Goal: Transaction & Acquisition: Obtain resource

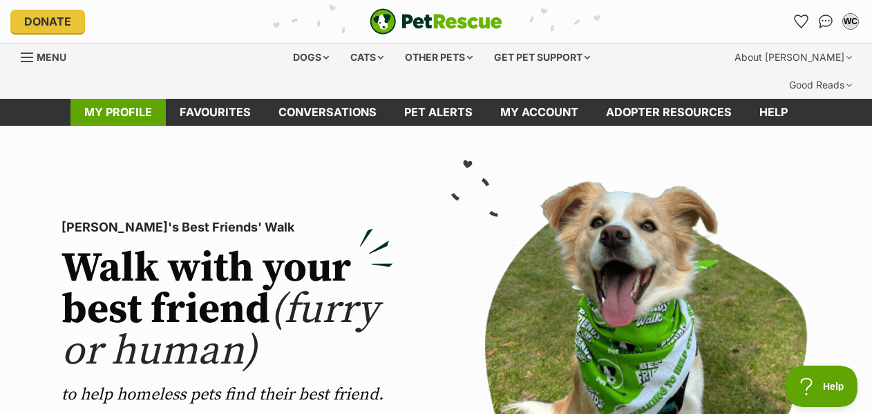
click at [146, 99] on link "My profile" at bounding box center [117, 112] width 95 height 27
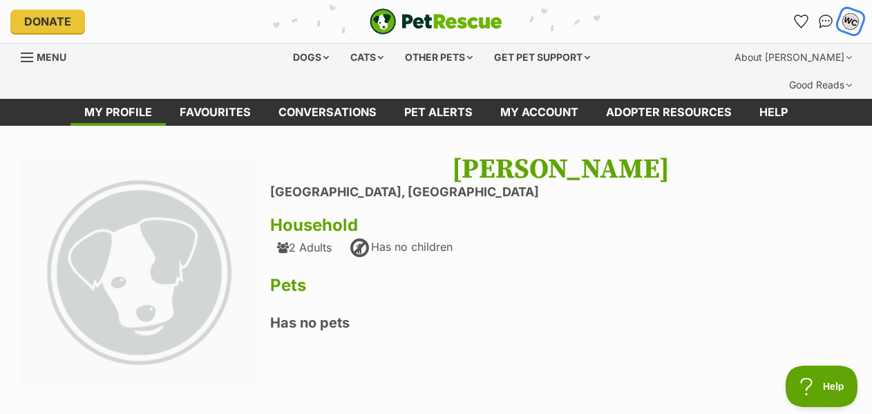
click at [851, 24] on div "WC" at bounding box center [850, 21] width 18 height 18
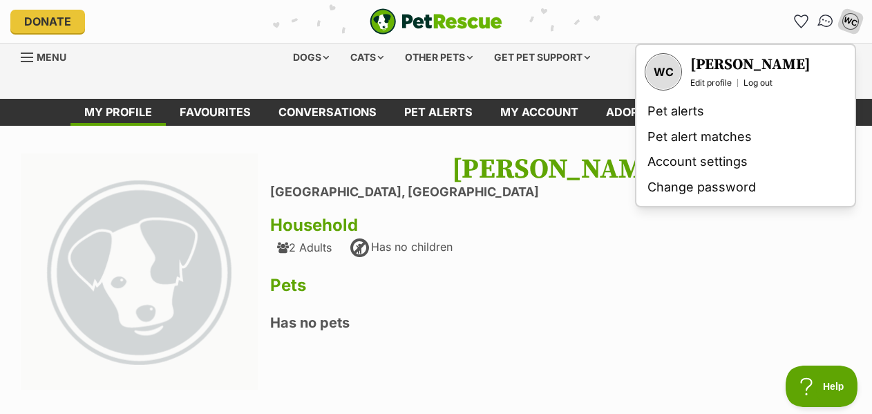
click at [830, 21] on img "Conversations" at bounding box center [825, 21] width 19 height 18
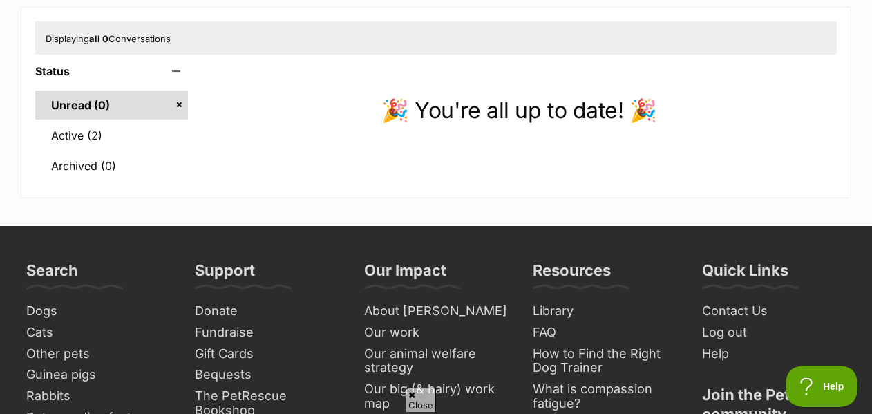
scroll to position [205, 0]
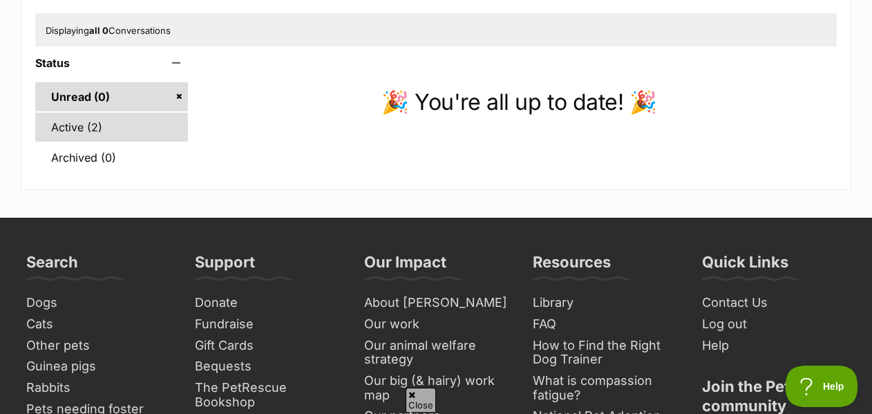
click at [118, 113] on link "Active (2)" at bounding box center [111, 127] width 153 height 29
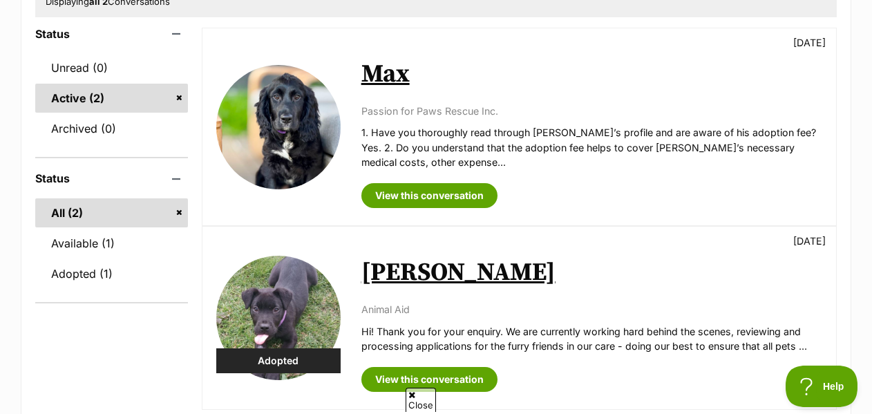
scroll to position [245, 0]
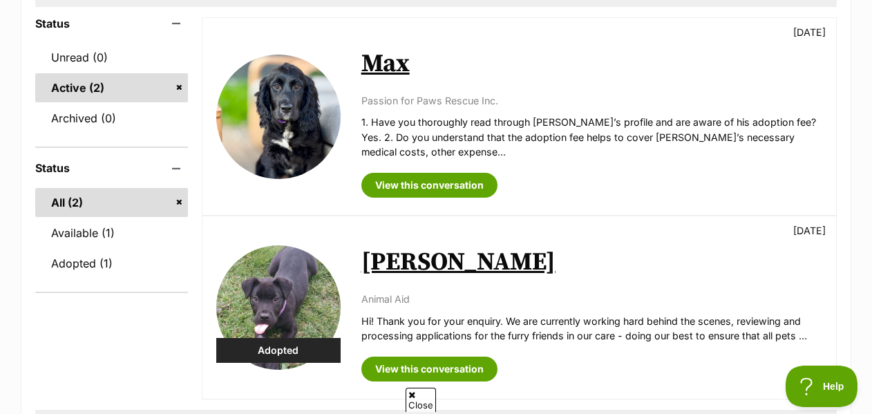
click at [392, 247] on link "Darcy" at bounding box center [458, 262] width 194 height 31
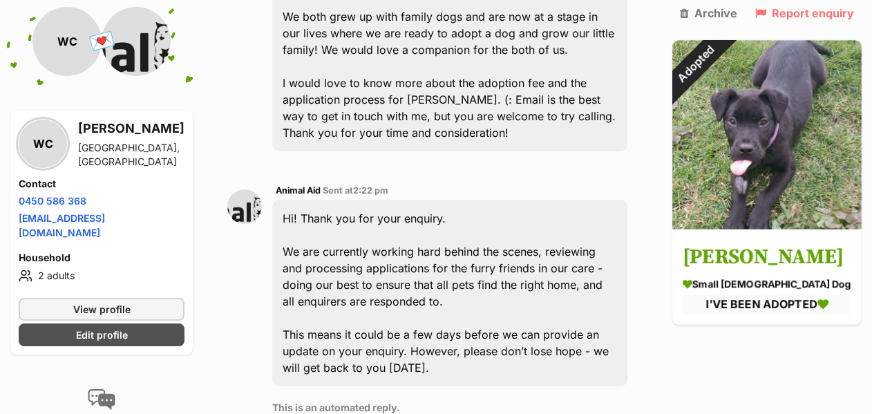
scroll to position [698, 0]
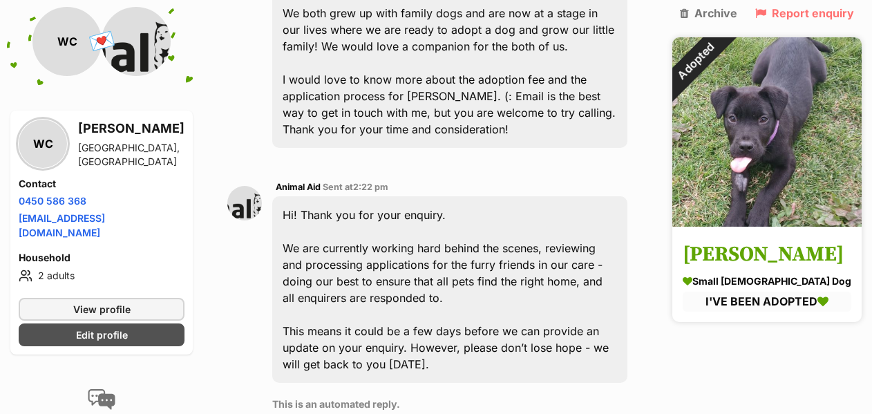
click at [780, 166] on img at bounding box center [766, 131] width 189 height 189
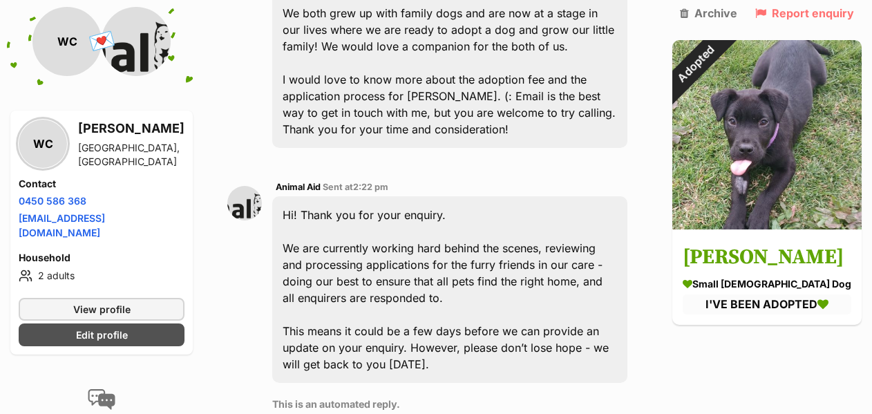
drag, startPoint x: 276, startPoint y: 58, endPoint x: 332, endPoint y: 55, distance: 56.7
click at [332, 169] on div "Animal Aid Sent at 2:22 pm Hi! Thank you for your enquiry. We are currently wor…" at bounding box center [432, 300] width 410 height 263
copy div "Animal Aid"
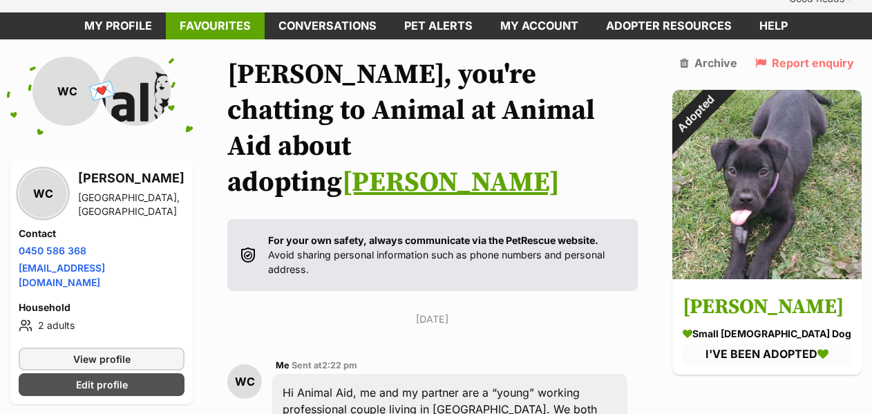
scroll to position [0, 0]
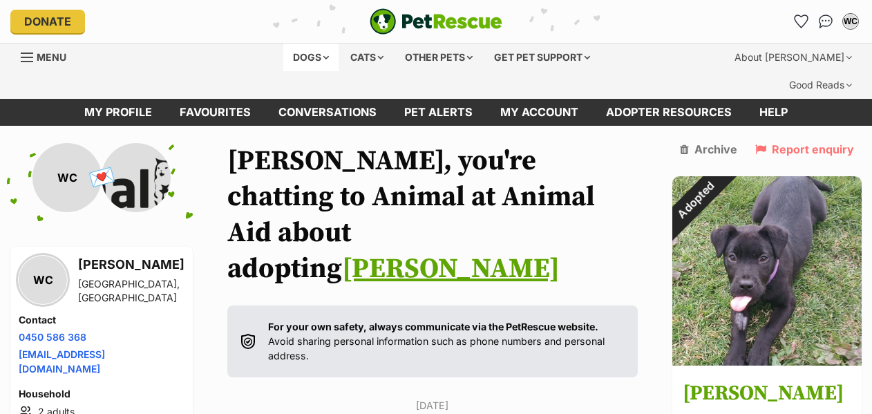
click at [312, 55] on div "Dogs" at bounding box center [310, 58] width 55 height 28
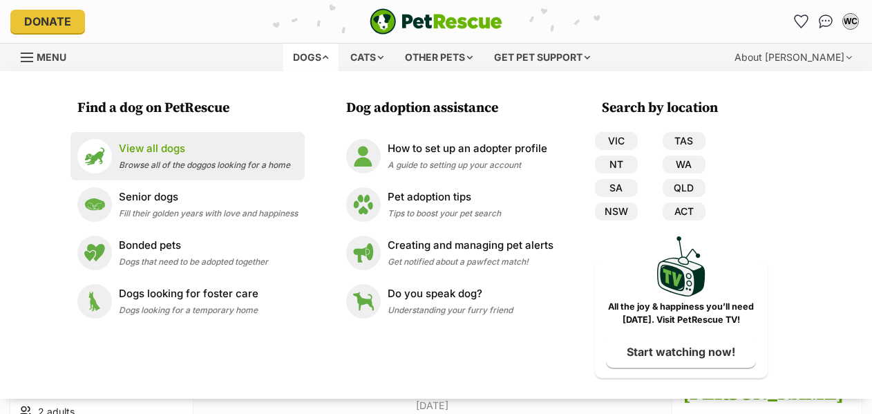
click at [167, 148] on p "View all dogs" at bounding box center [204, 149] width 171 height 16
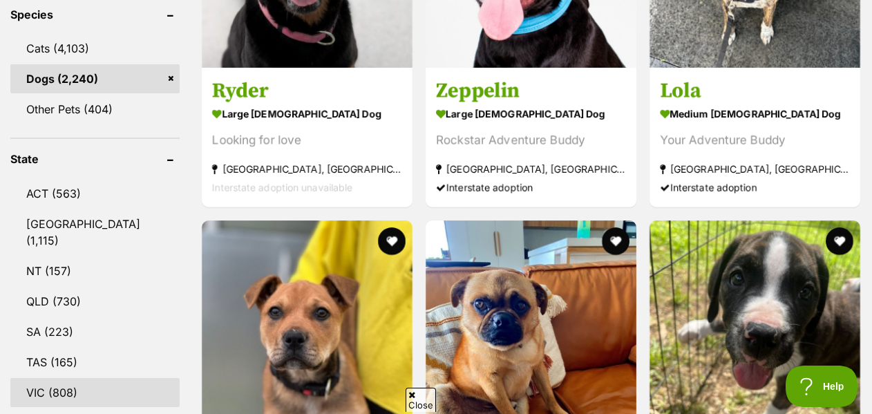
click at [75, 378] on link "VIC (808)" at bounding box center [94, 392] width 169 height 29
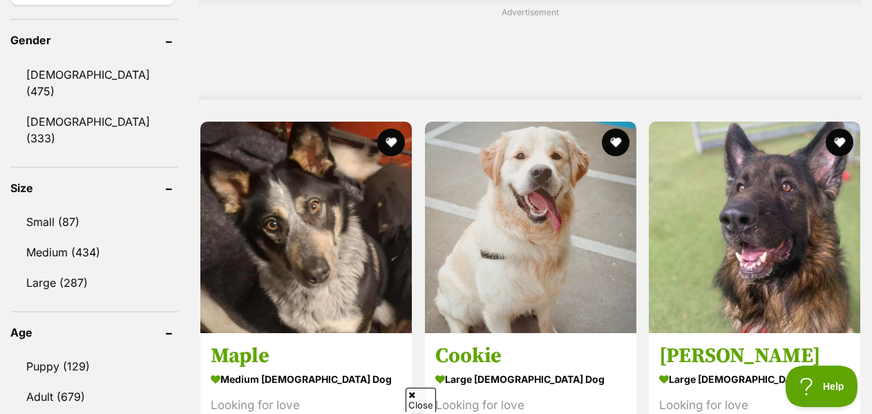
scroll to position [1241, 0]
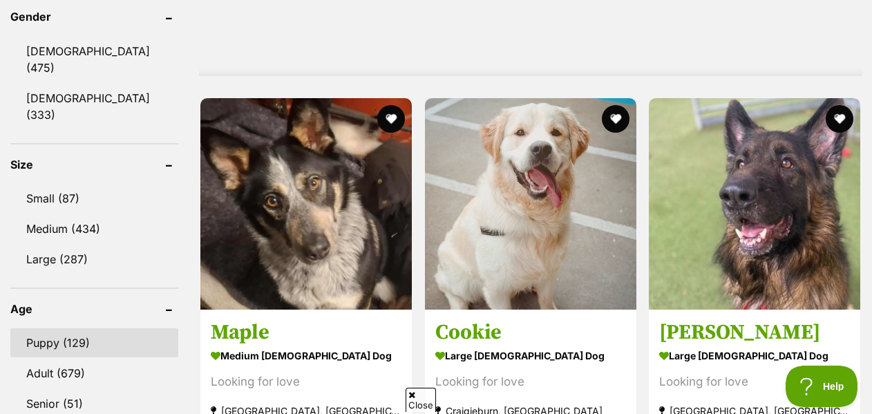
click at [72, 328] on link "Puppy (129)" at bounding box center [94, 342] width 168 height 29
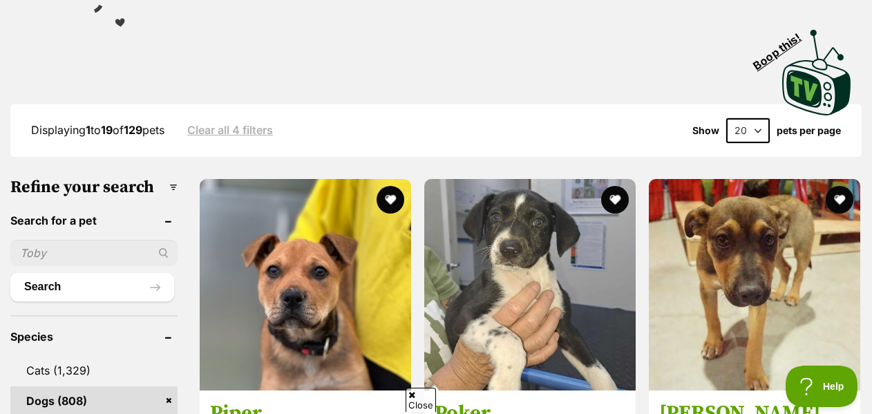
scroll to position [345, 0]
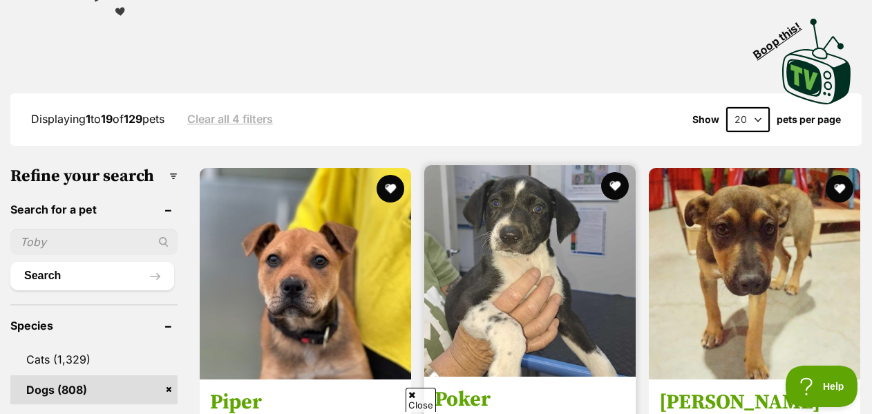
click at [503, 194] on img at bounding box center [529, 270] width 211 height 211
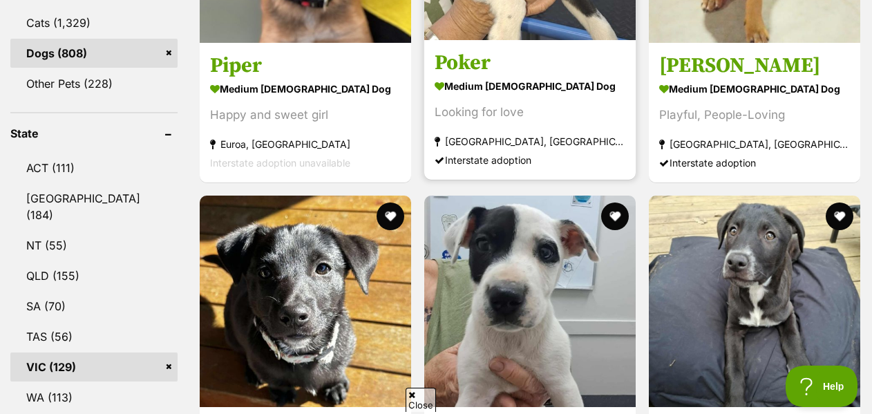
scroll to position [682, 0]
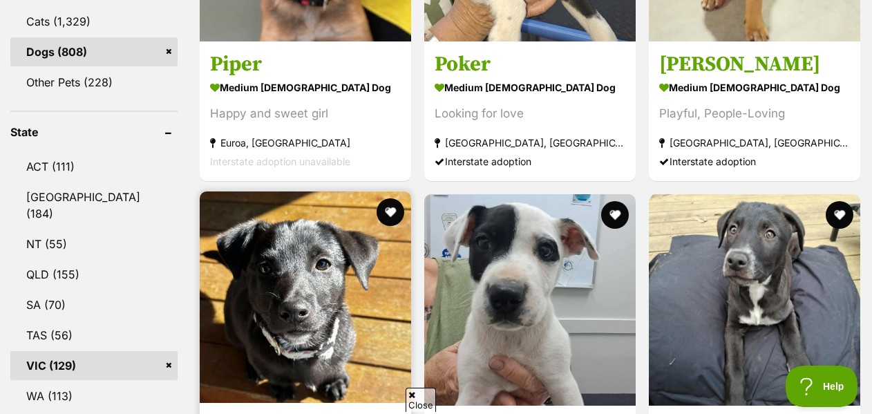
click at [328, 241] on img at bounding box center [305, 296] width 211 height 211
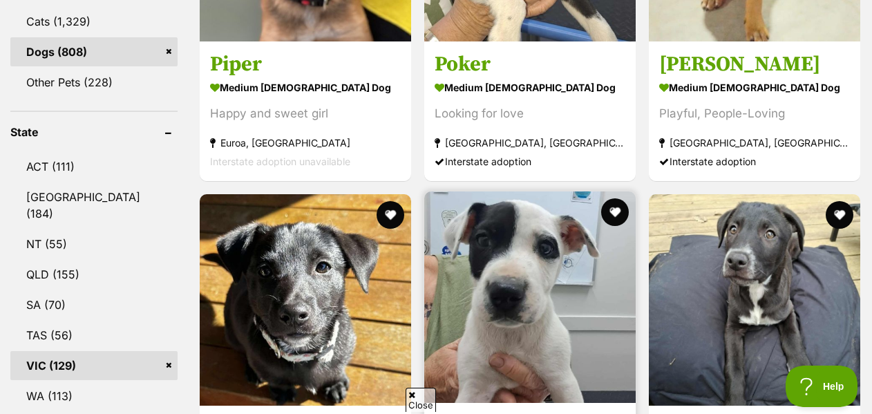
click at [512, 191] on img at bounding box center [529, 296] width 211 height 211
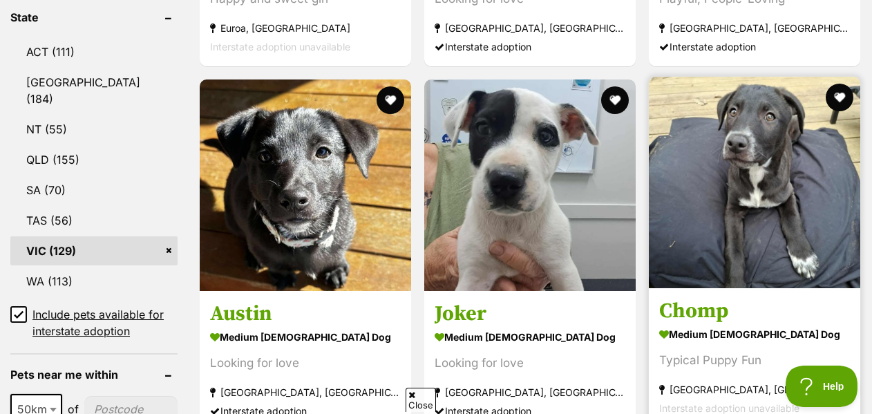
click at [758, 120] on img at bounding box center [754, 182] width 211 height 211
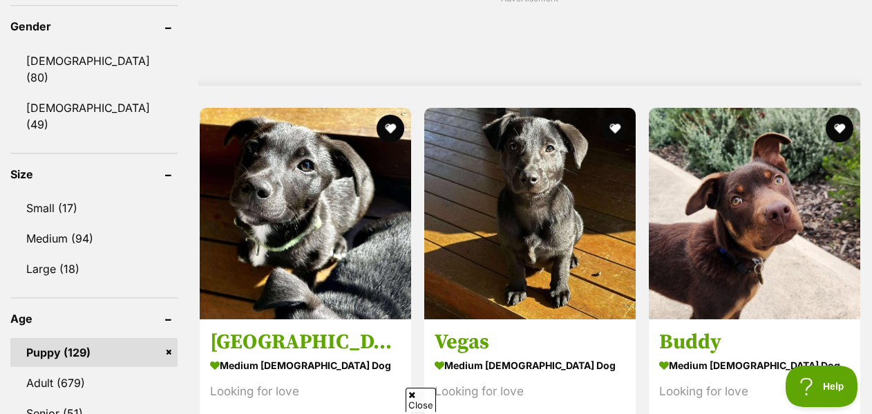
scroll to position [1269, 0]
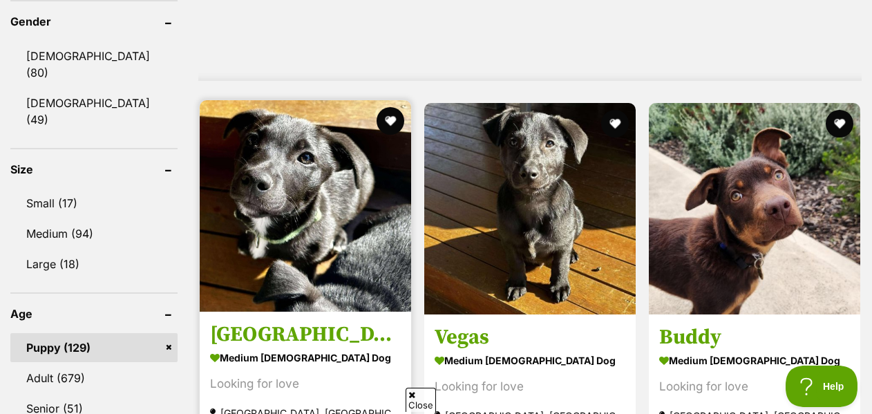
click at [355, 175] on img at bounding box center [305, 205] width 211 height 211
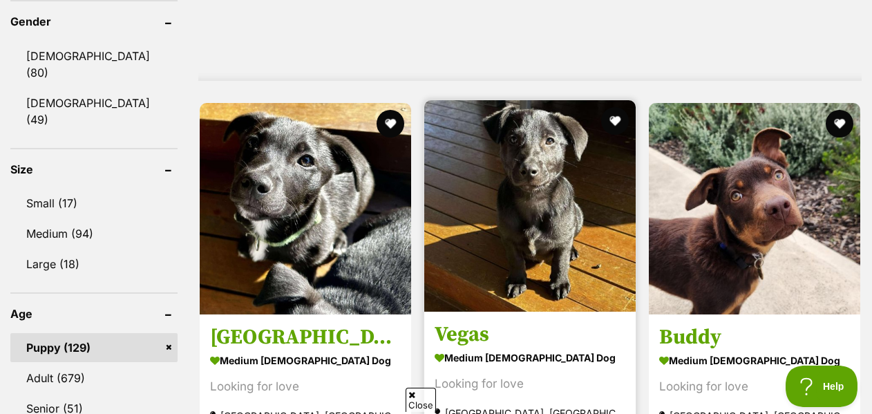
click at [517, 133] on img at bounding box center [529, 205] width 211 height 211
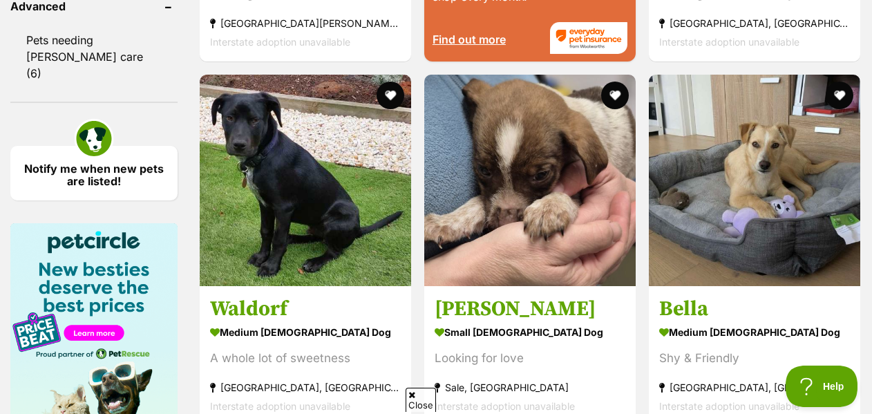
scroll to position [2025, 0]
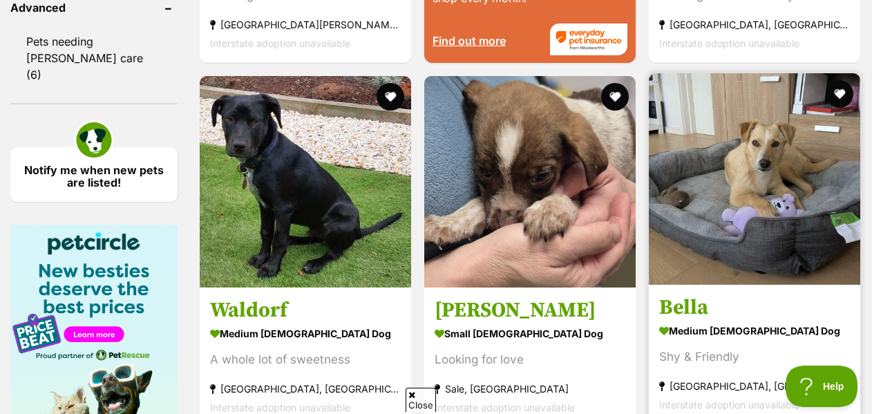
click at [716, 166] on img at bounding box center [754, 178] width 211 height 211
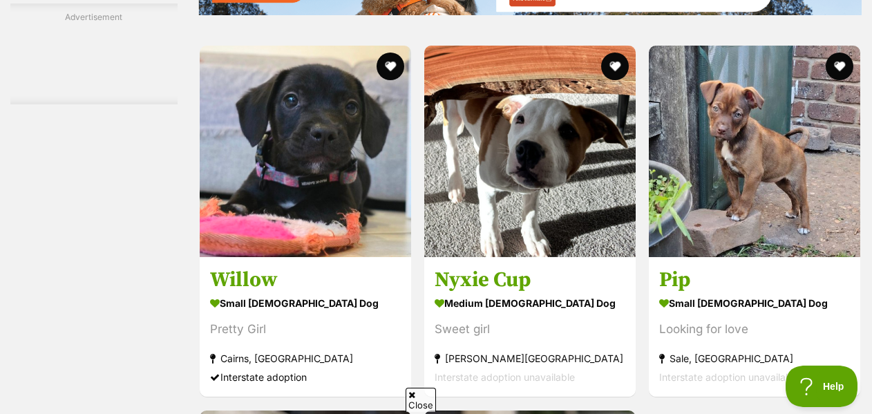
scroll to position [2569, 0]
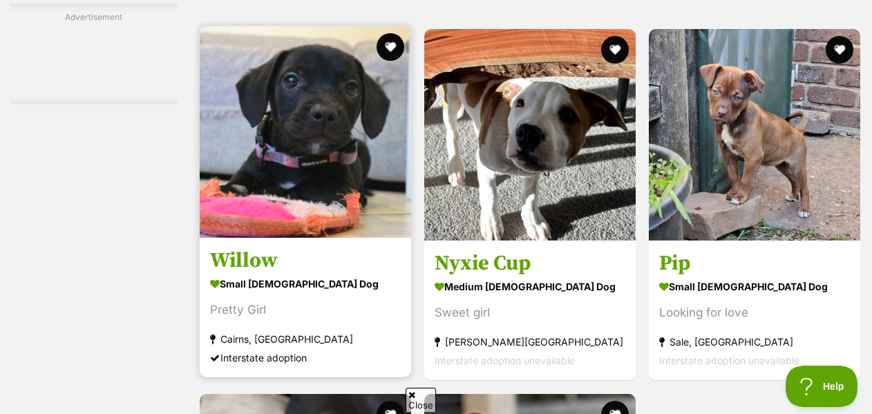
click at [345, 136] on img at bounding box center [305, 131] width 211 height 211
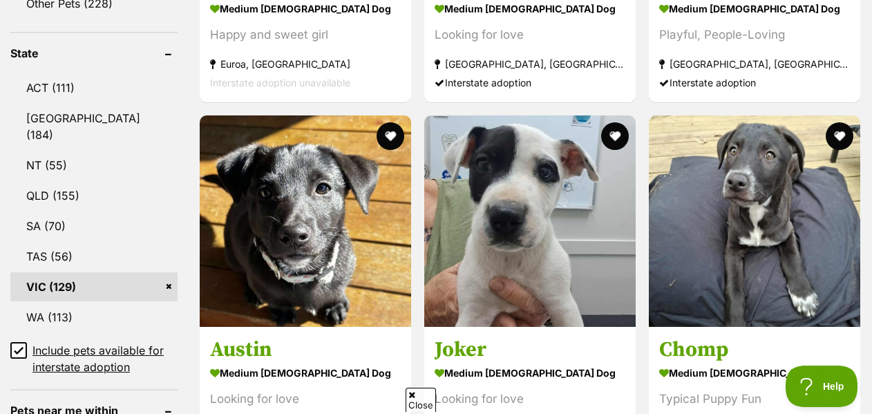
scroll to position [0, 0]
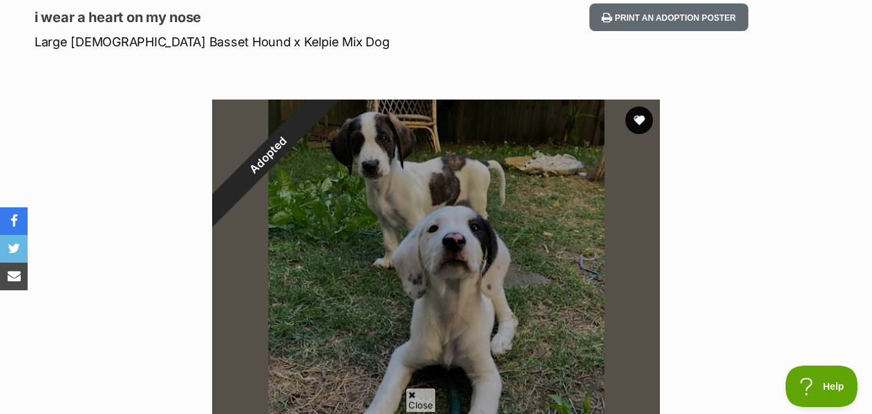
scroll to position [207, 0]
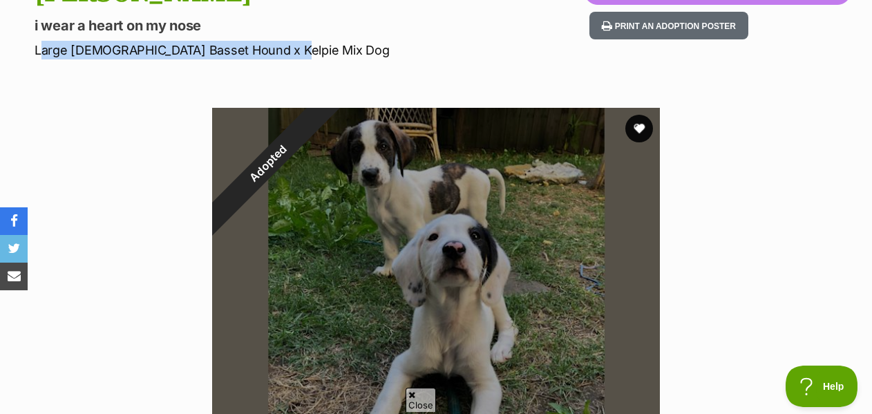
drag, startPoint x: 37, startPoint y: 20, endPoint x: 297, endPoint y: 25, distance: 259.7
click at [296, 41] on p "Large Male Basset Hound x Kelpie Mix Dog" at bounding box center [284, 50] width 498 height 19
copy p "Large Male Basset Hound x Kelpie Mix Dog"
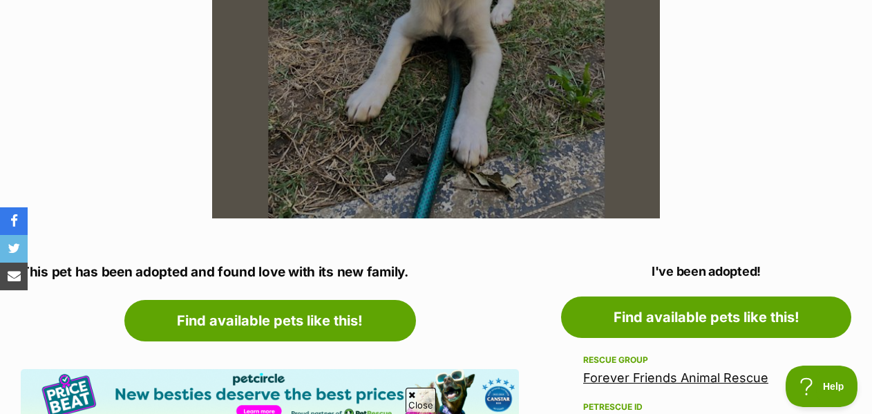
scroll to position [545, 0]
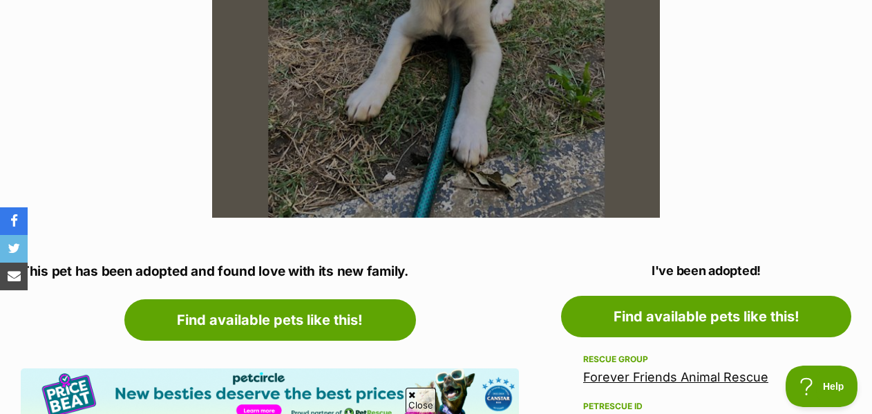
click at [689, 370] on link "Forever Friends Animal Rescue" at bounding box center [675, 377] width 185 height 15
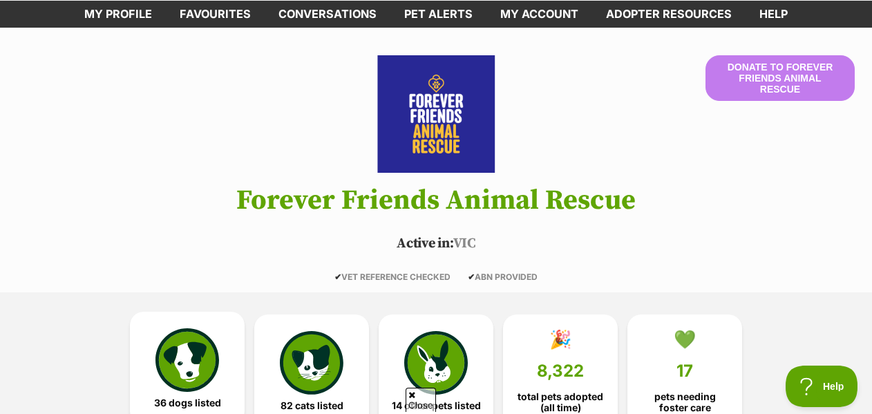
scroll to position [118, 0]
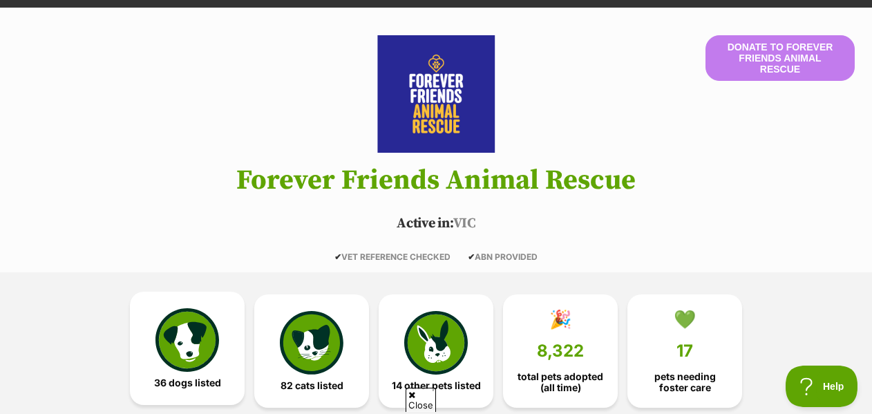
click at [180, 308] on img at bounding box center [187, 340] width 64 height 64
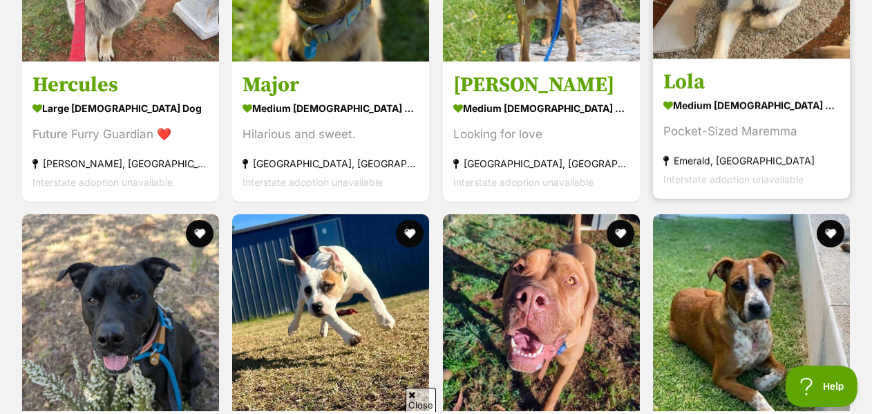
scroll to position [2884, 0]
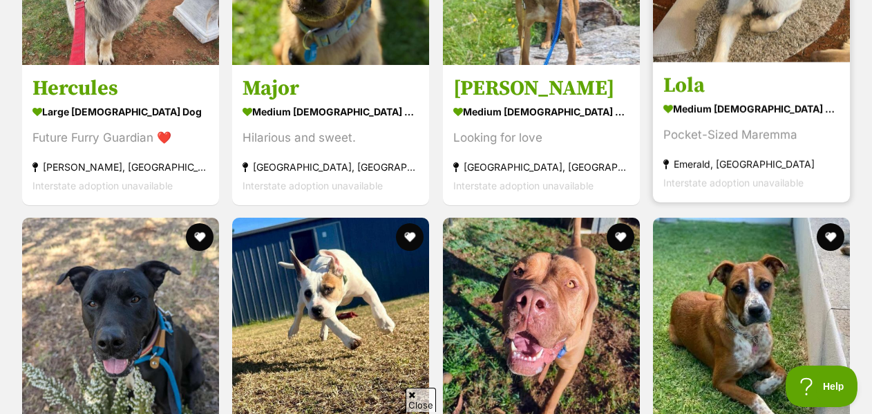
click at [731, 61] on link "Lola medium female Dog Pocket-Sized Maremma Emerald, VIC Interstate adoption un…" at bounding box center [751, 131] width 197 height 140
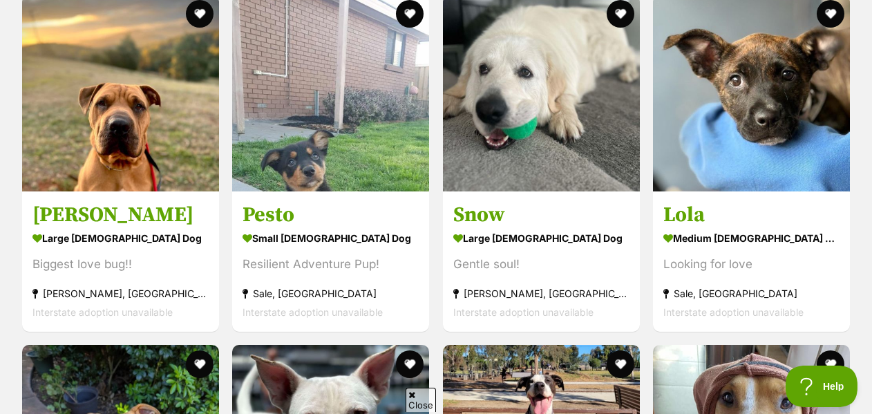
scroll to position [3458, 0]
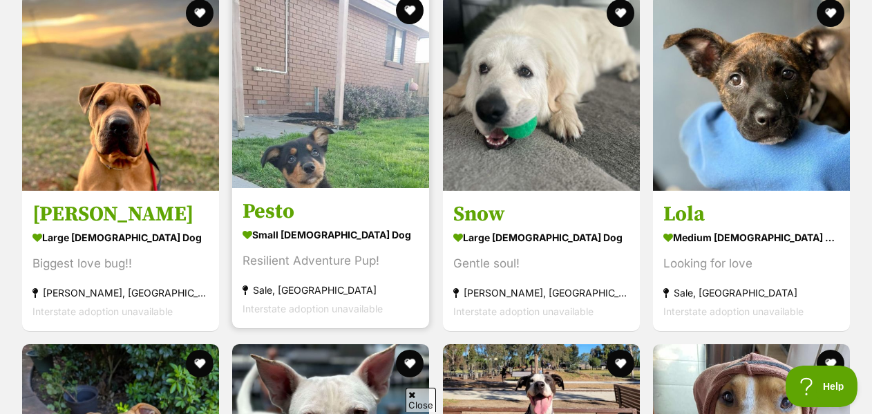
click at [369, 77] on img at bounding box center [330, 89] width 197 height 197
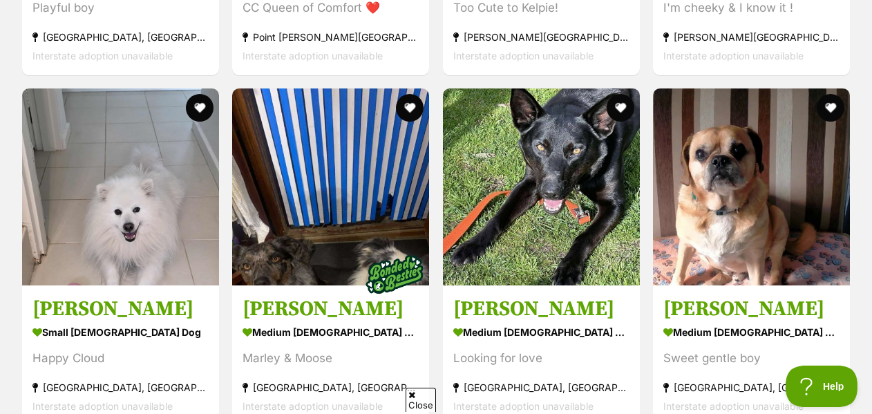
scroll to position [4415, 0]
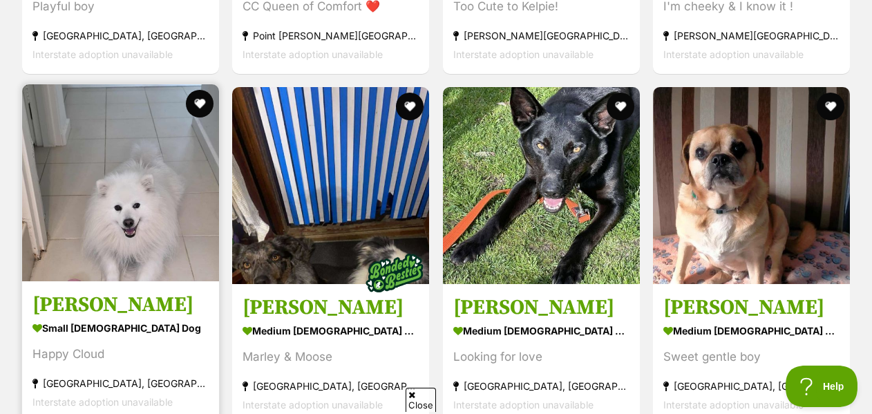
click at [207, 115] on img at bounding box center [120, 182] width 197 height 197
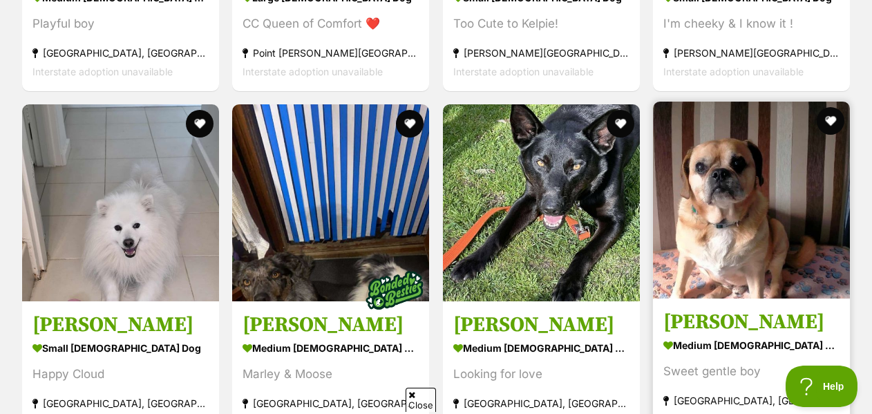
scroll to position [4397, 0]
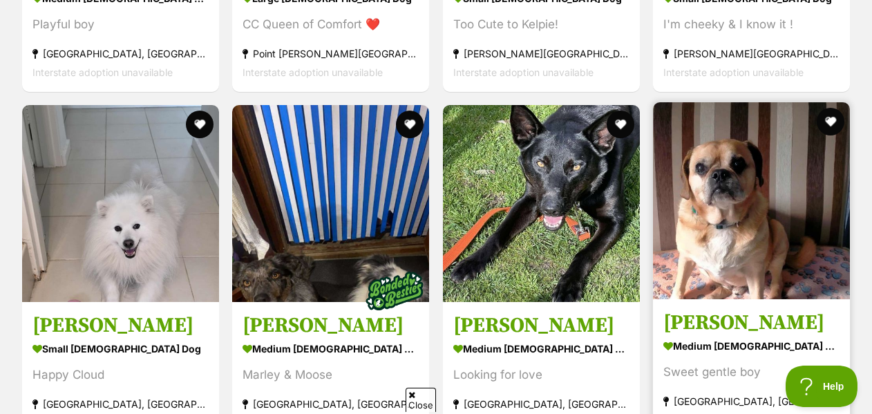
click at [758, 195] on img at bounding box center [751, 200] width 197 height 197
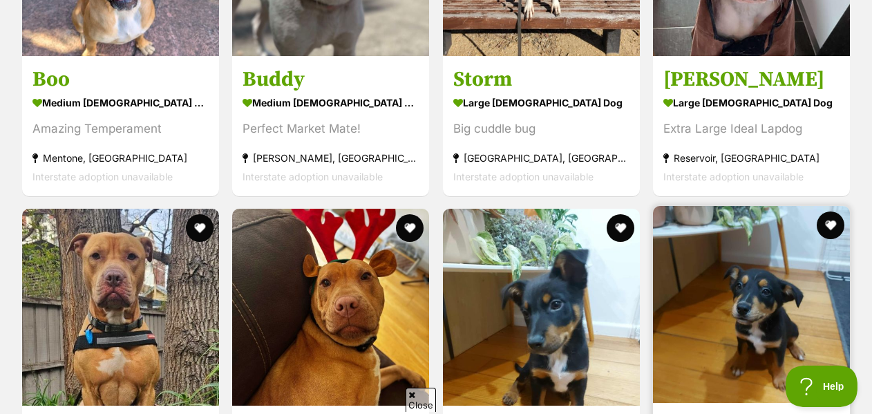
scroll to position [3931, 0]
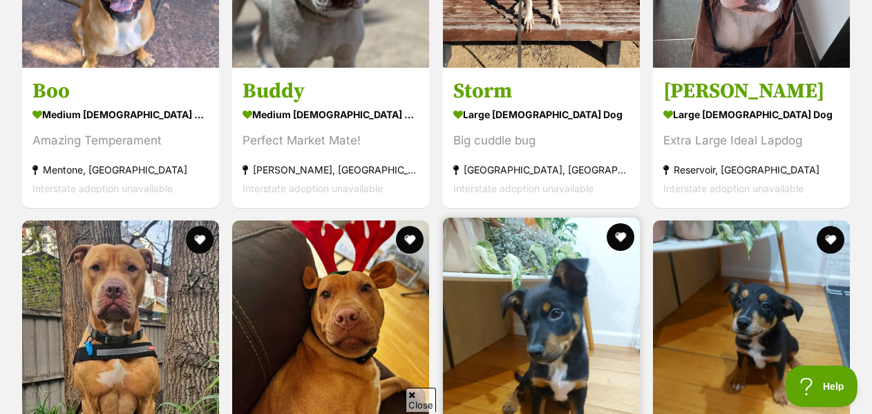
click at [531, 218] on img at bounding box center [541, 316] width 197 height 197
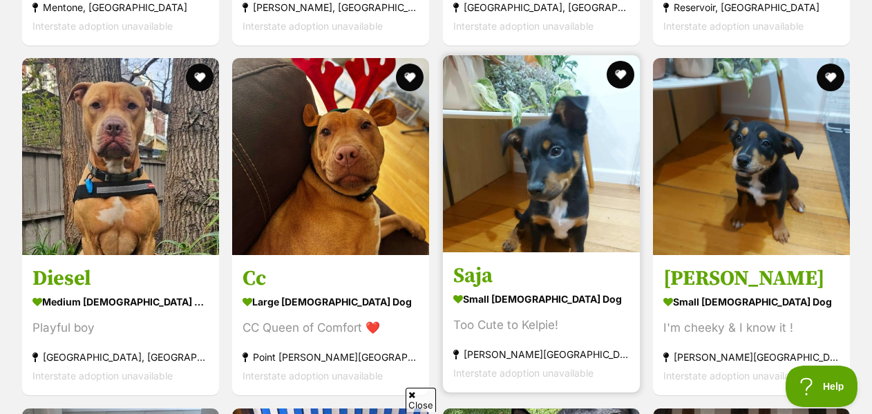
scroll to position [4535, 0]
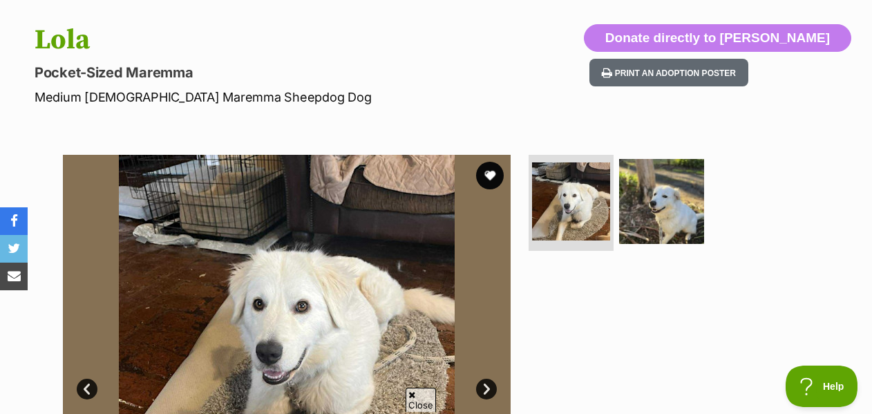
scroll to position [171, 0]
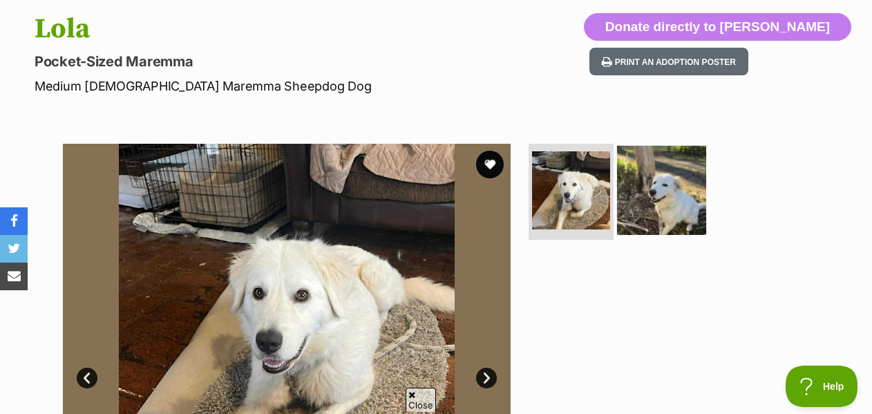
click at [649, 171] on img at bounding box center [661, 189] width 89 height 89
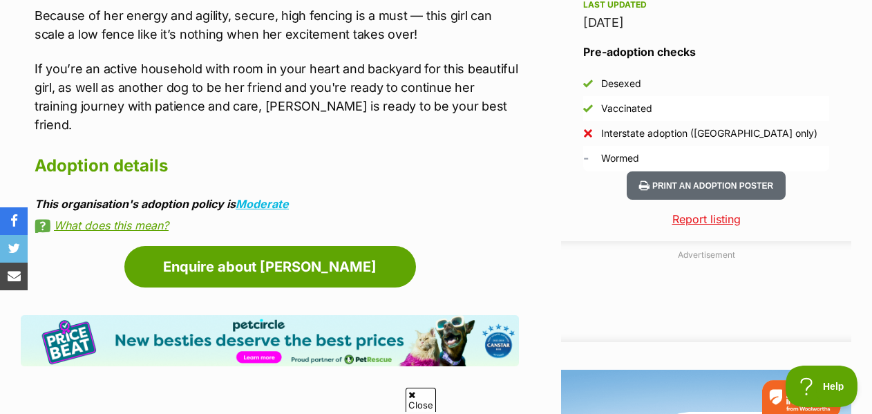
scroll to position [1246, 0]
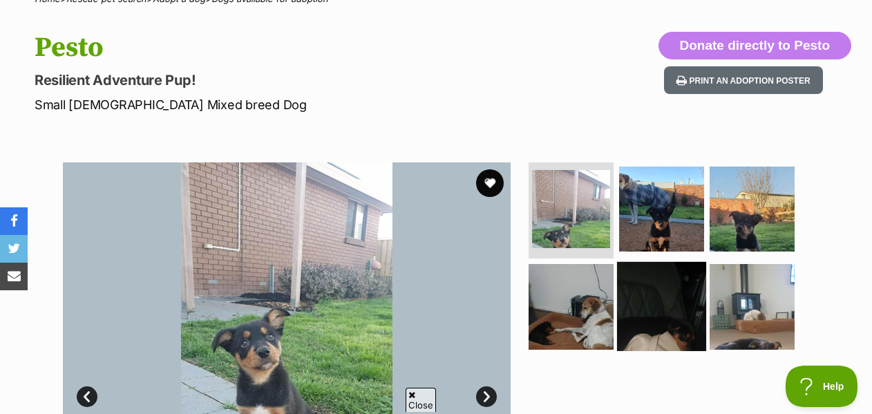
scroll to position [150, 0]
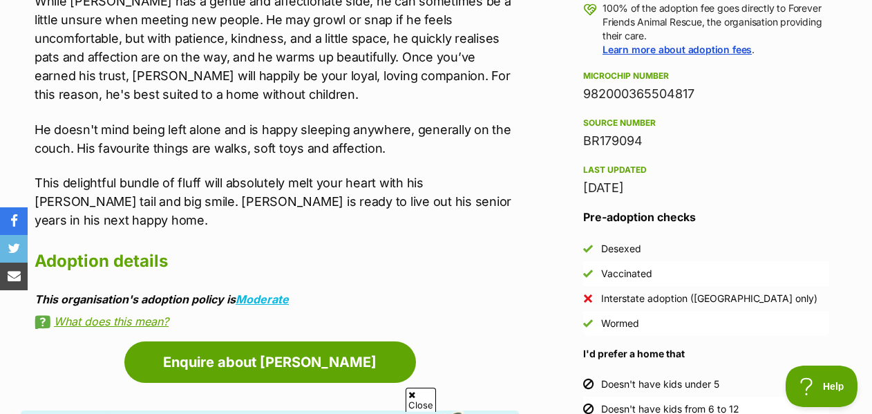
scroll to position [1082, 0]
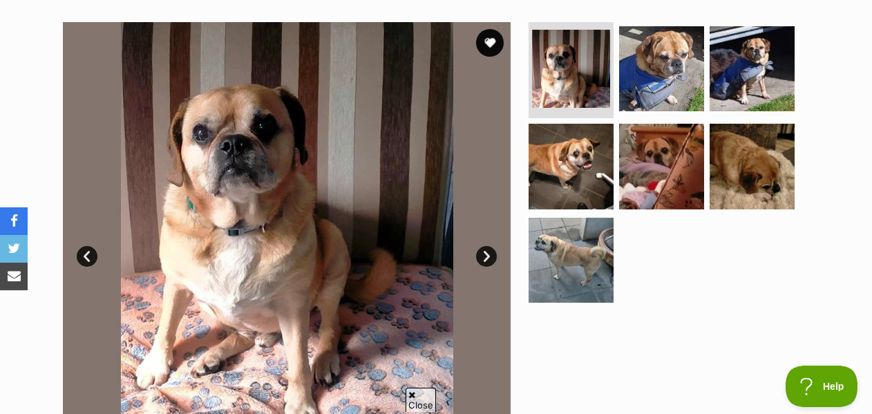
scroll to position [292, 0]
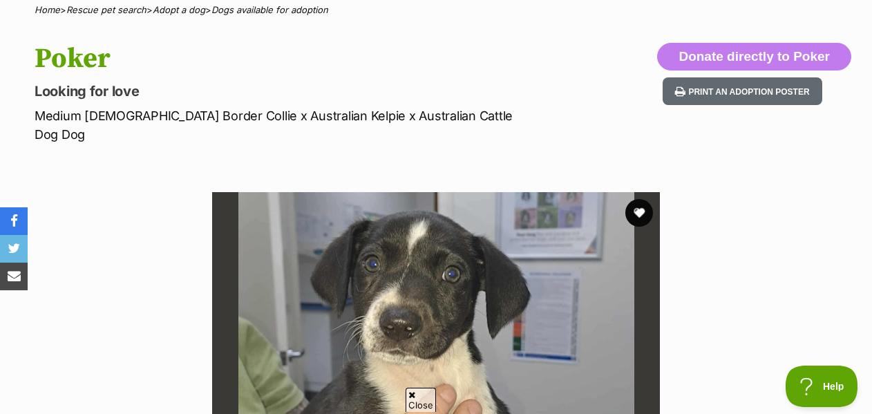
scroll to position [141, 0]
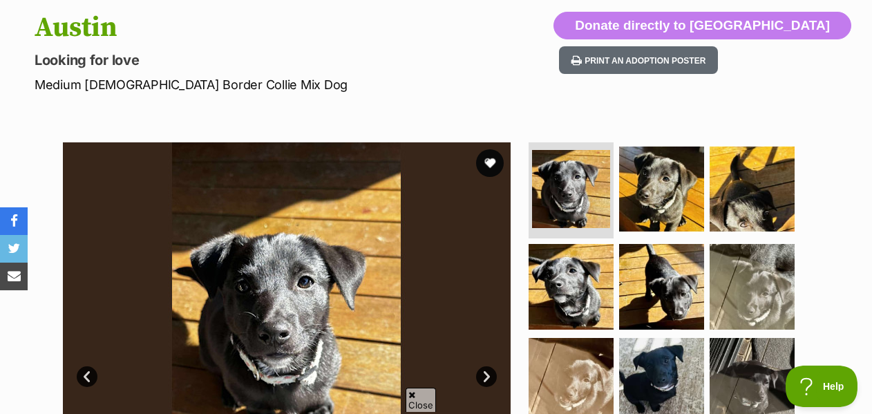
scroll to position [175, 0]
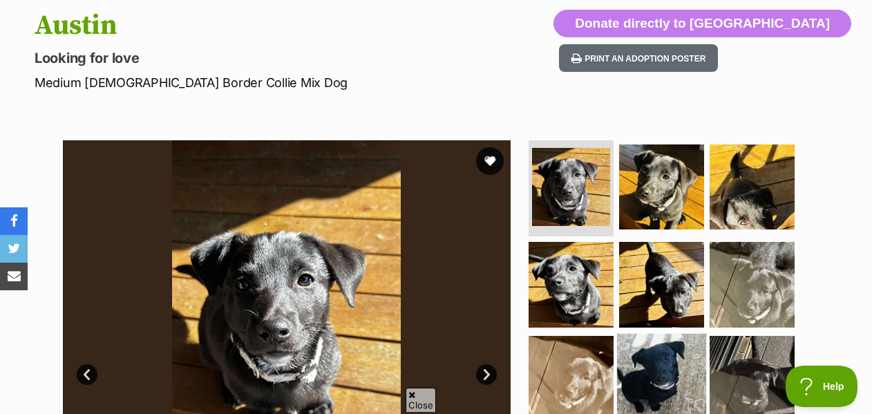
click at [671, 334] on img at bounding box center [661, 378] width 89 height 89
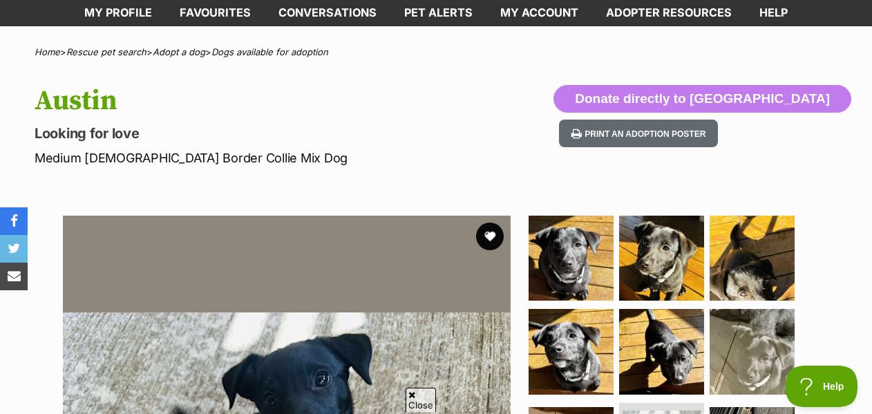
scroll to position [197, 0]
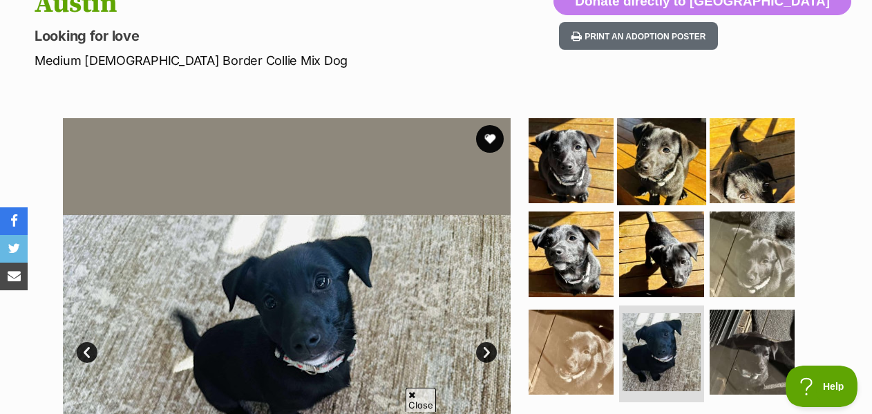
click at [648, 138] on img at bounding box center [661, 159] width 89 height 89
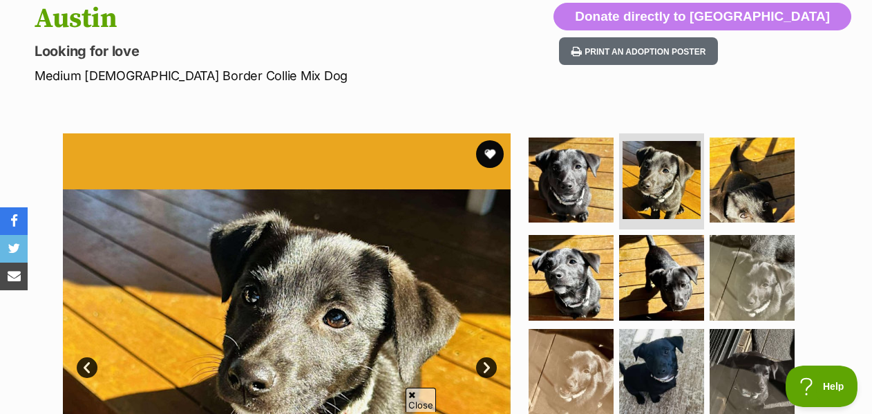
scroll to position [187, 0]
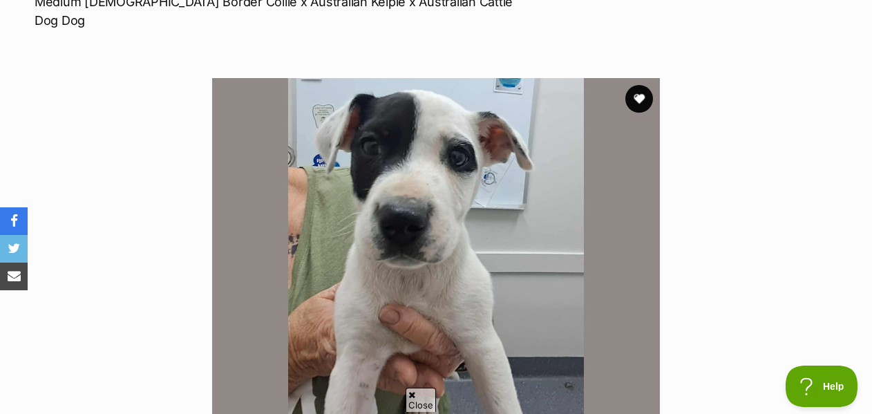
scroll to position [269, 0]
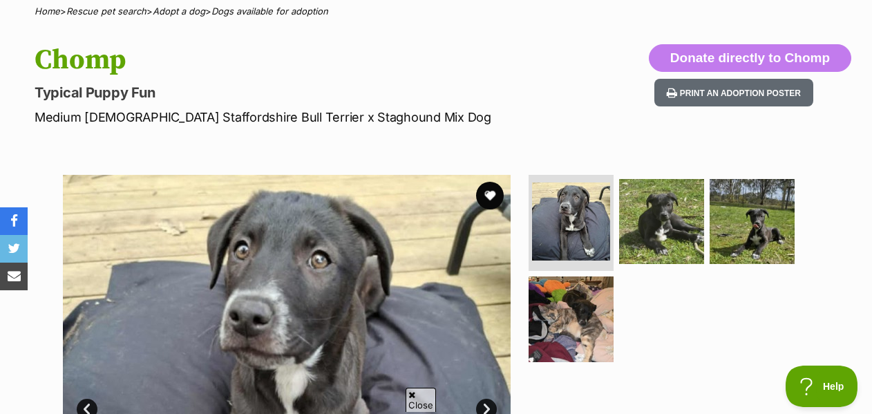
scroll to position [198, 0]
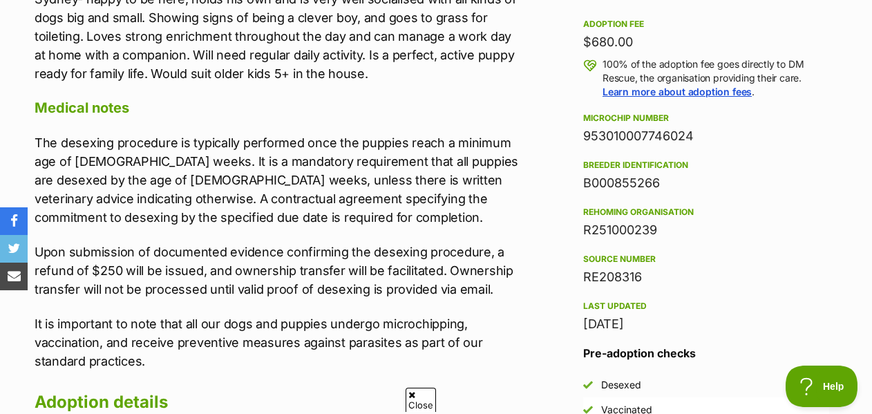
scroll to position [953, 0]
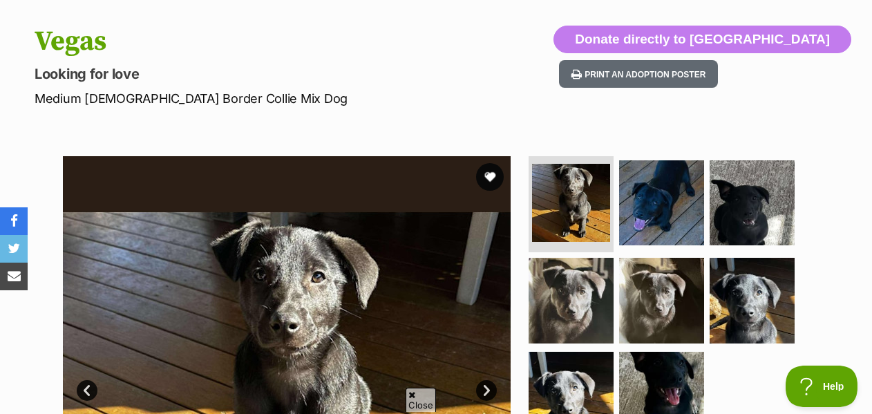
scroll to position [160, 0]
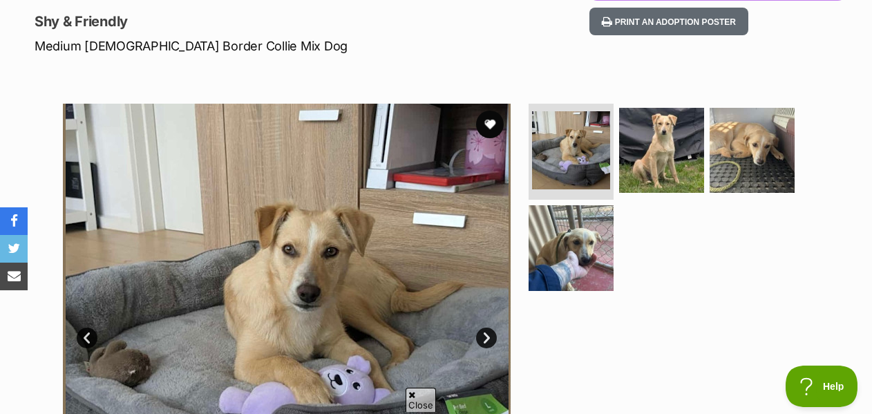
scroll to position [212, 0]
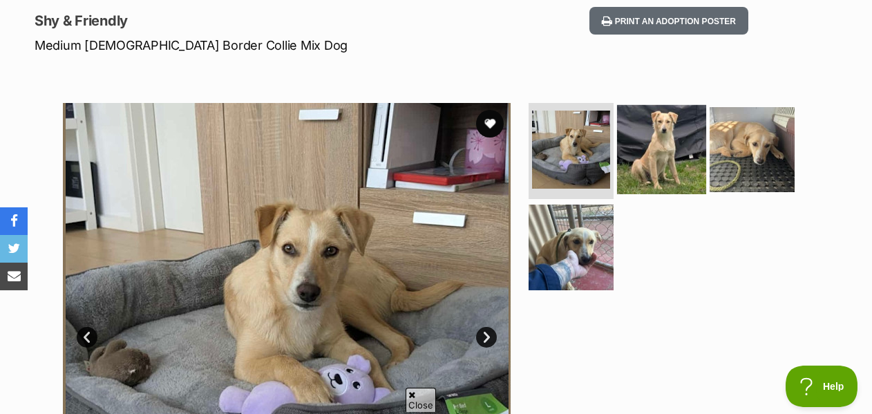
click at [661, 104] on img at bounding box center [661, 148] width 89 height 89
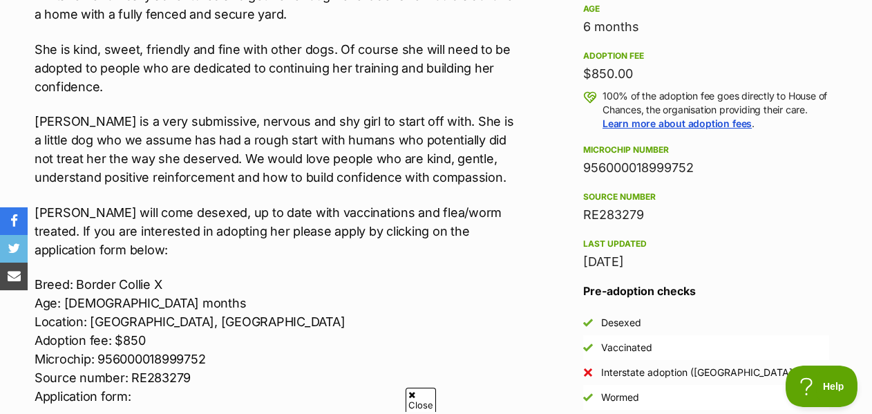
scroll to position [995, 0]
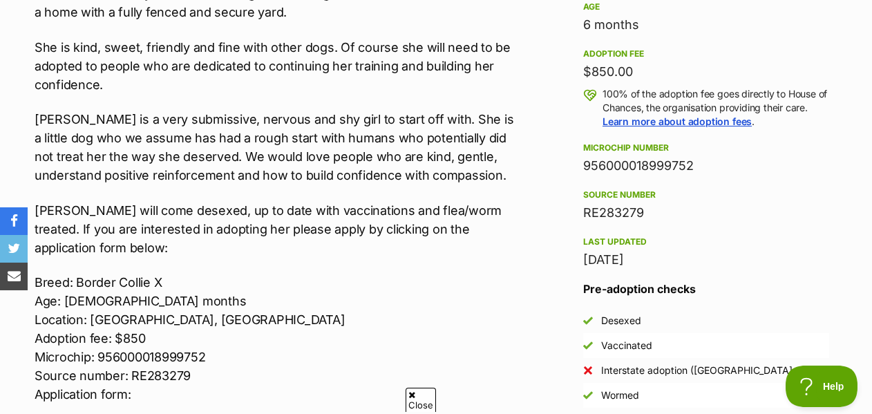
click at [291, 225] on div "[PERSON_NAME] is such a pretty and sweet dog who would love a stable, loving an…" at bounding box center [277, 148] width 484 height 579
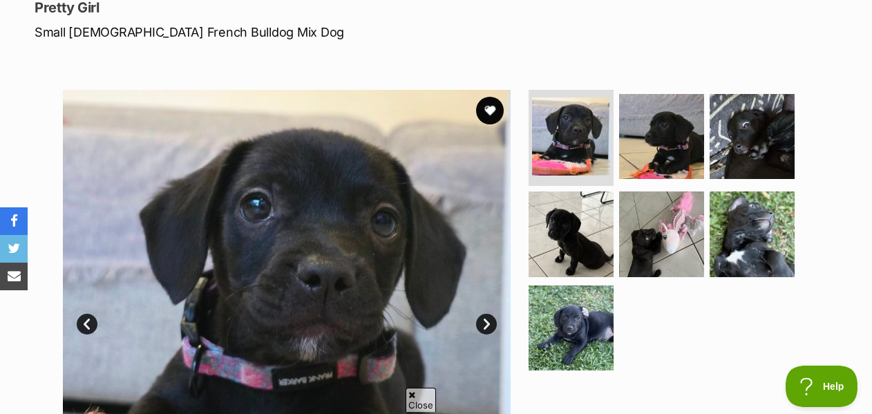
scroll to position [229, 0]
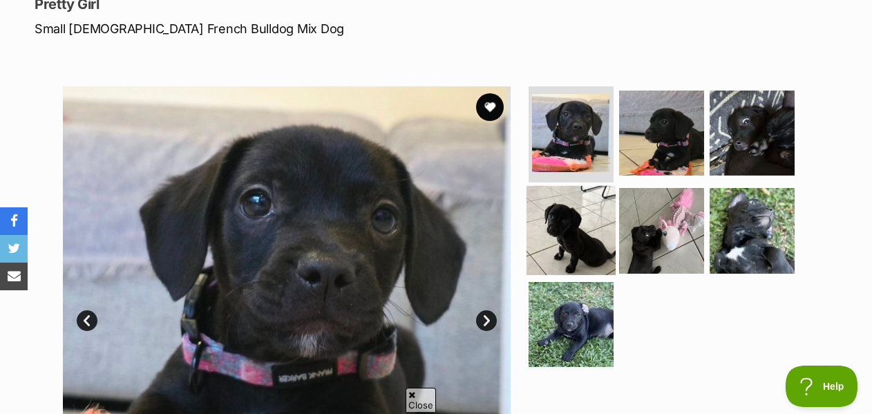
click at [584, 186] on img at bounding box center [570, 230] width 89 height 89
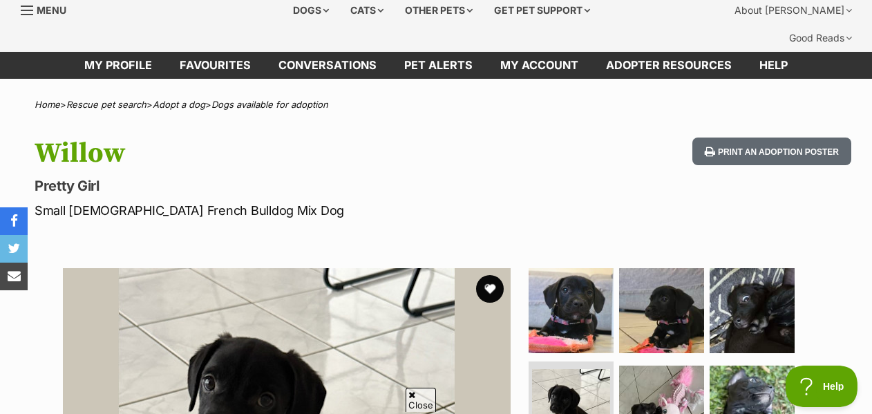
scroll to position [38, 0]
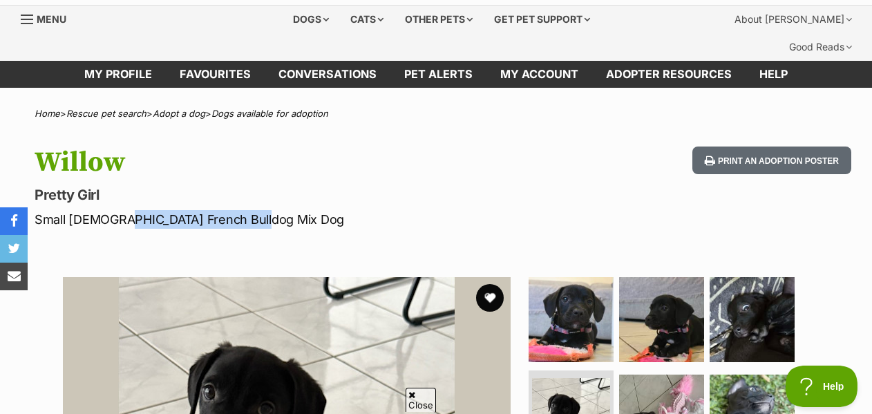
drag, startPoint x: 137, startPoint y: 190, endPoint x: 288, endPoint y: 201, distance: 151.7
copy section "French Bulldog Mix Dog Print an adoption poster Available 4 of 7 images 4 of 7 …"
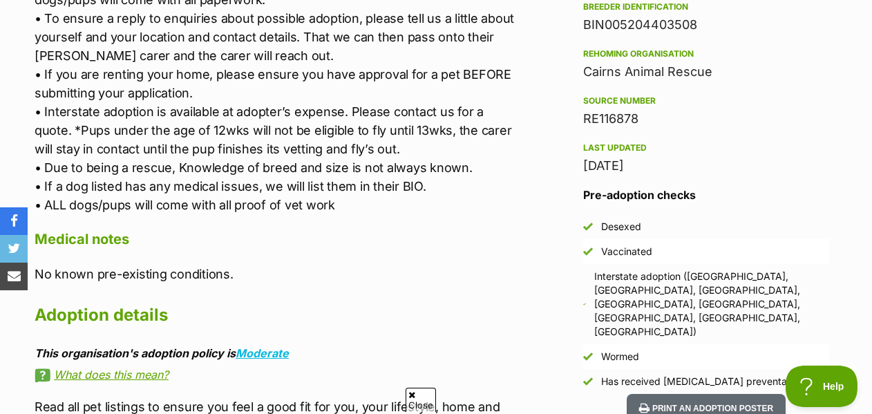
scroll to position [1198, 0]
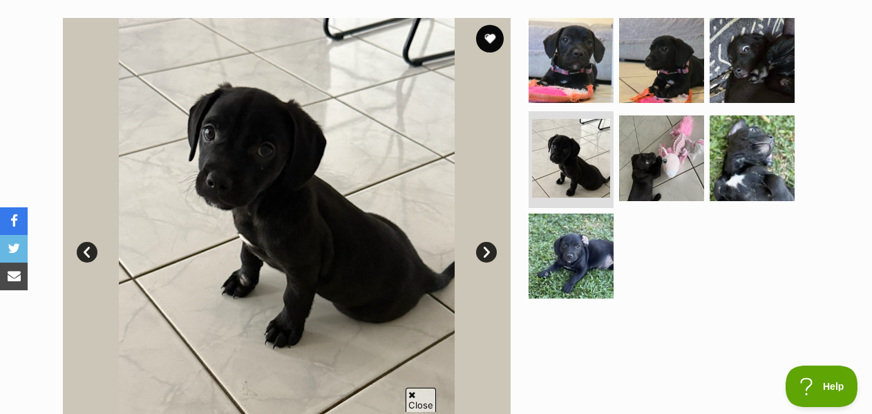
scroll to position [302, 0]
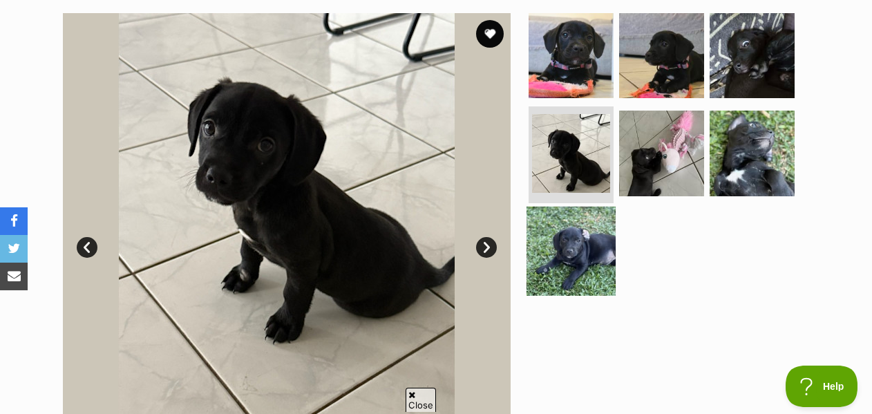
click at [566, 213] on img at bounding box center [570, 251] width 89 height 89
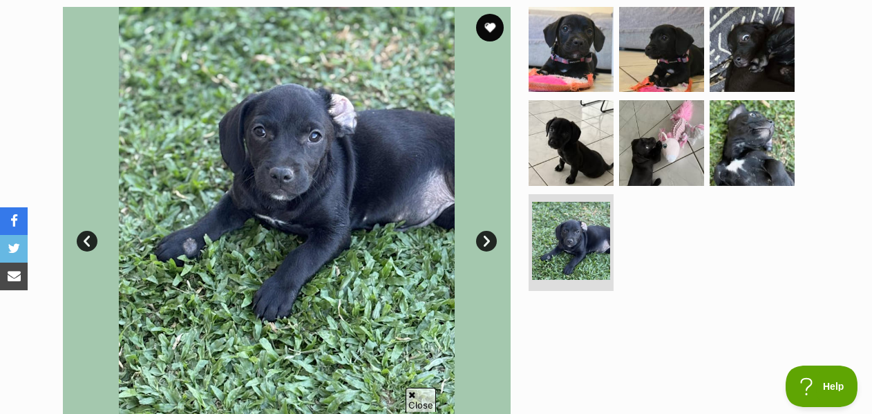
scroll to position [247, 0]
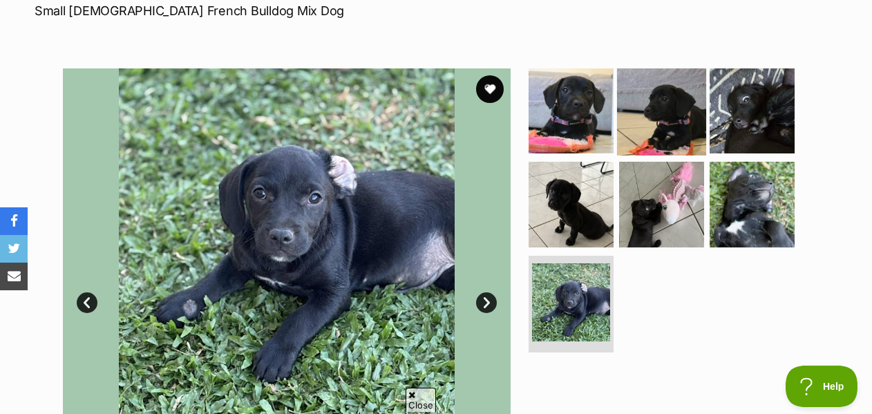
click at [689, 80] on img at bounding box center [661, 110] width 89 height 89
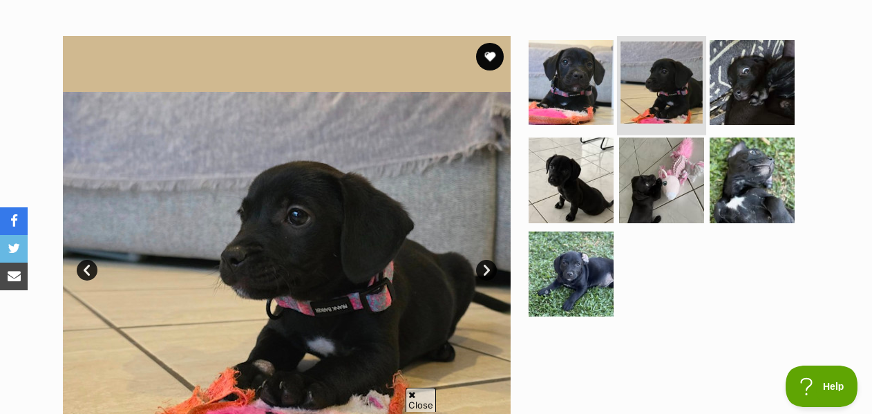
scroll to position [282, 0]
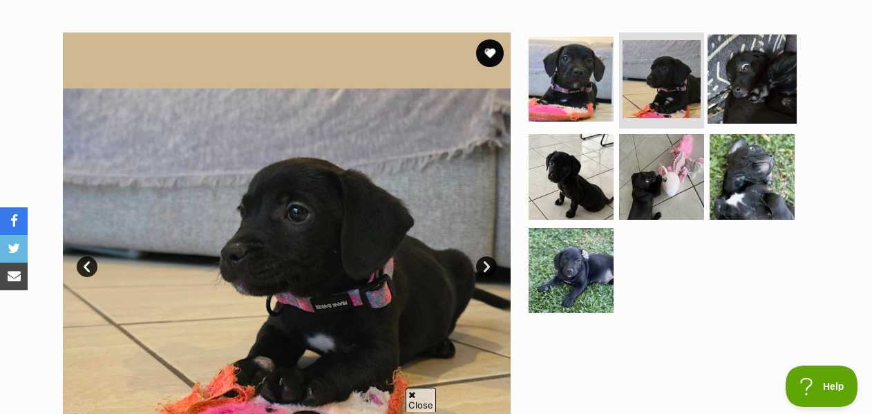
click at [762, 55] on img at bounding box center [751, 78] width 89 height 89
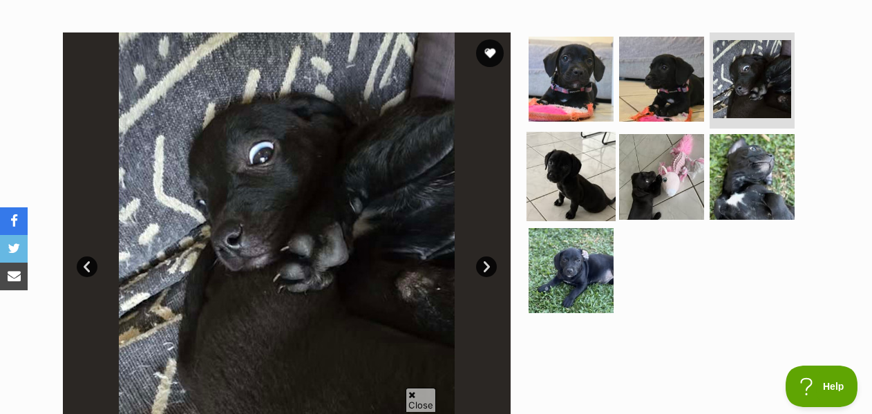
click at [594, 147] on img at bounding box center [570, 176] width 89 height 89
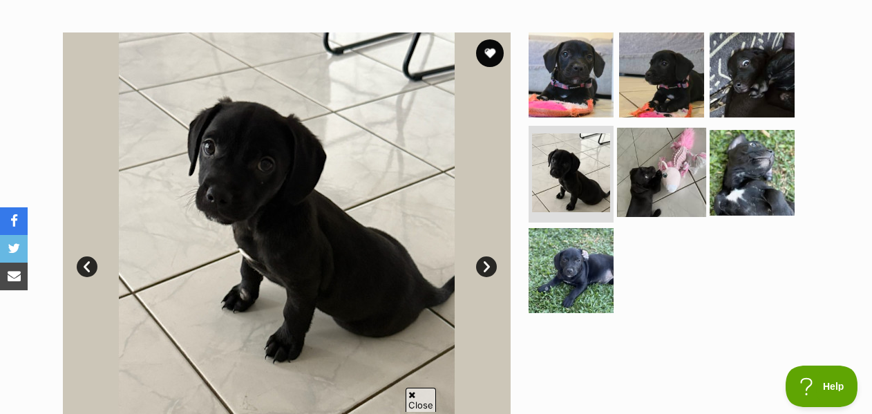
click at [644, 157] on img at bounding box center [661, 172] width 89 height 89
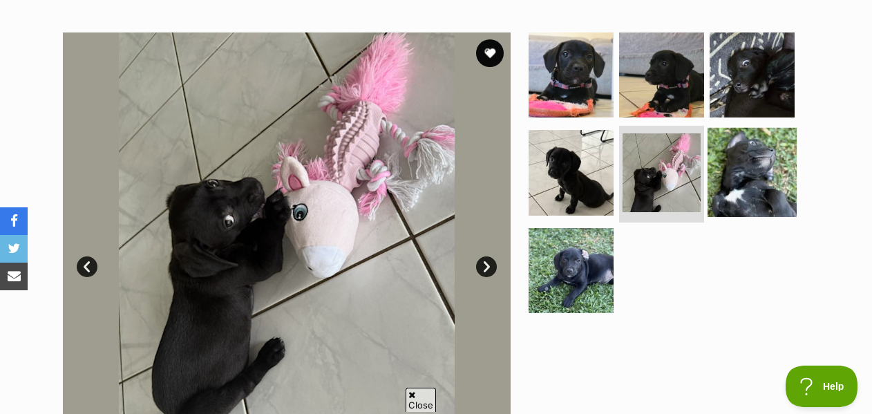
click at [740, 155] on img at bounding box center [751, 172] width 89 height 89
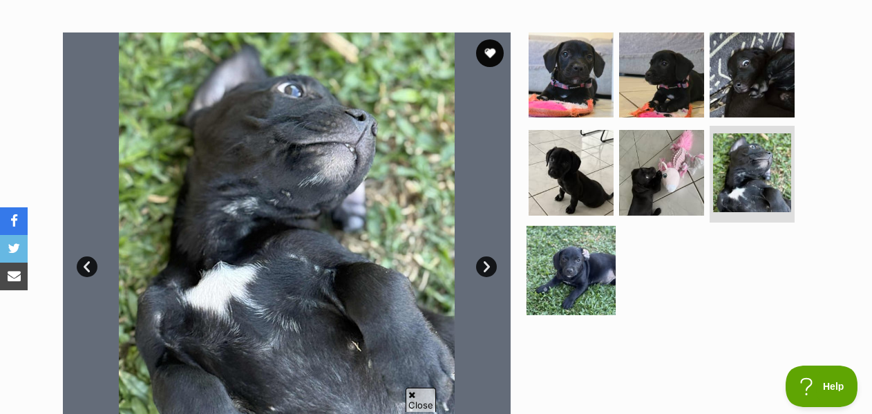
click at [563, 248] on img at bounding box center [570, 270] width 89 height 89
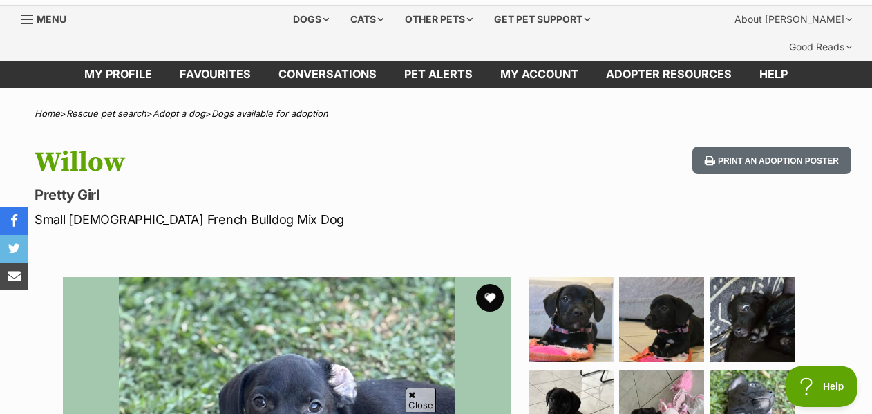
scroll to position [0, 0]
